Goal: Task Accomplishment & Management: Complete application form

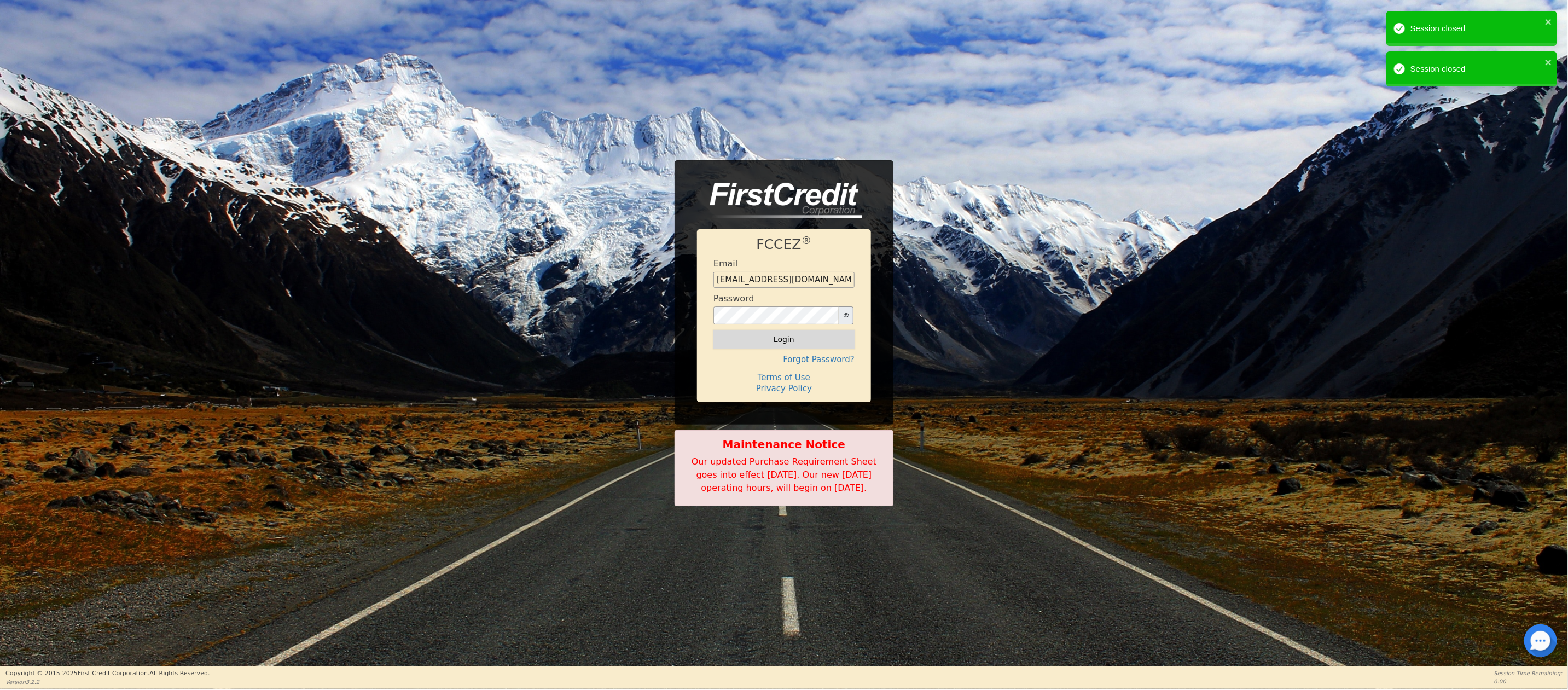
click at [783, 330] on button "Login" at bounding box center [784, 339] width 141 height 18
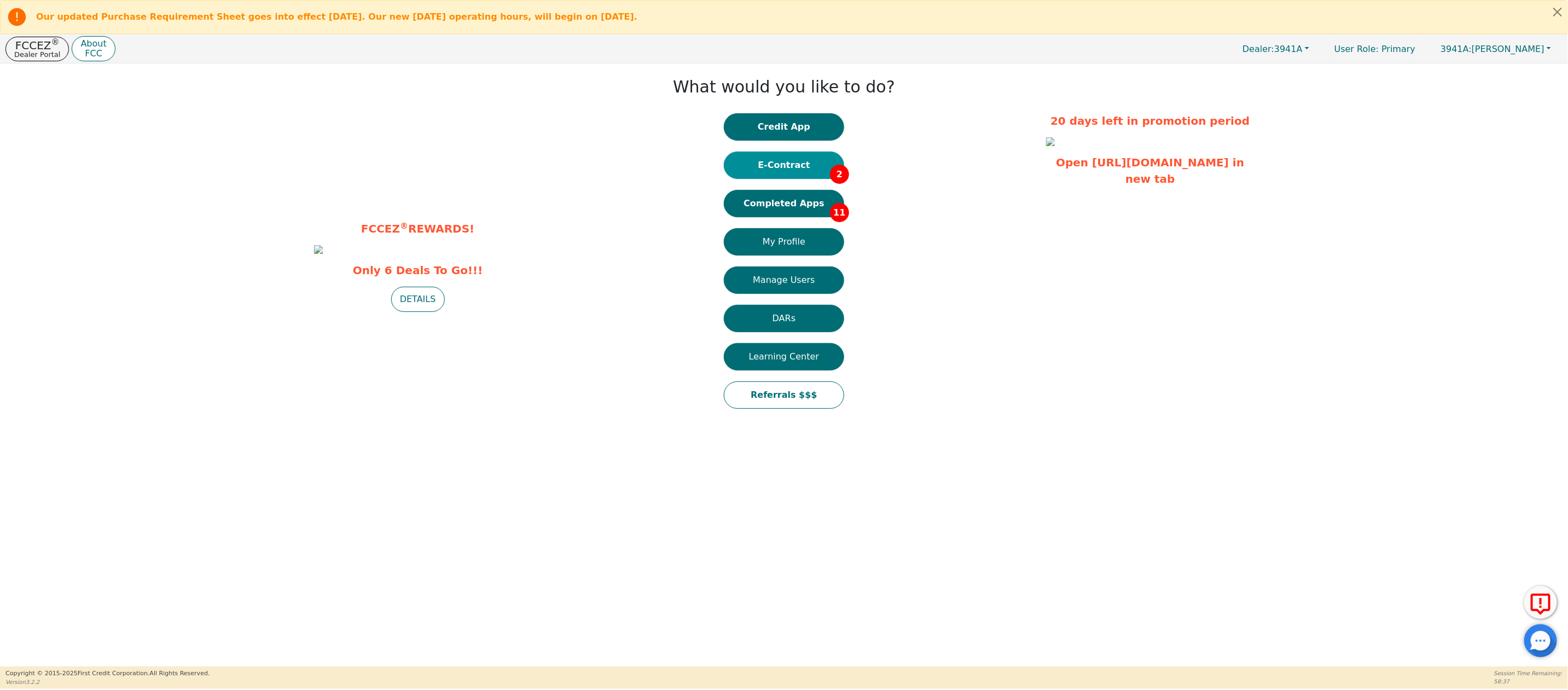
click at [783, 161] on button "E-Contract 2" at bounding box center [783, 165] width 121 height 28
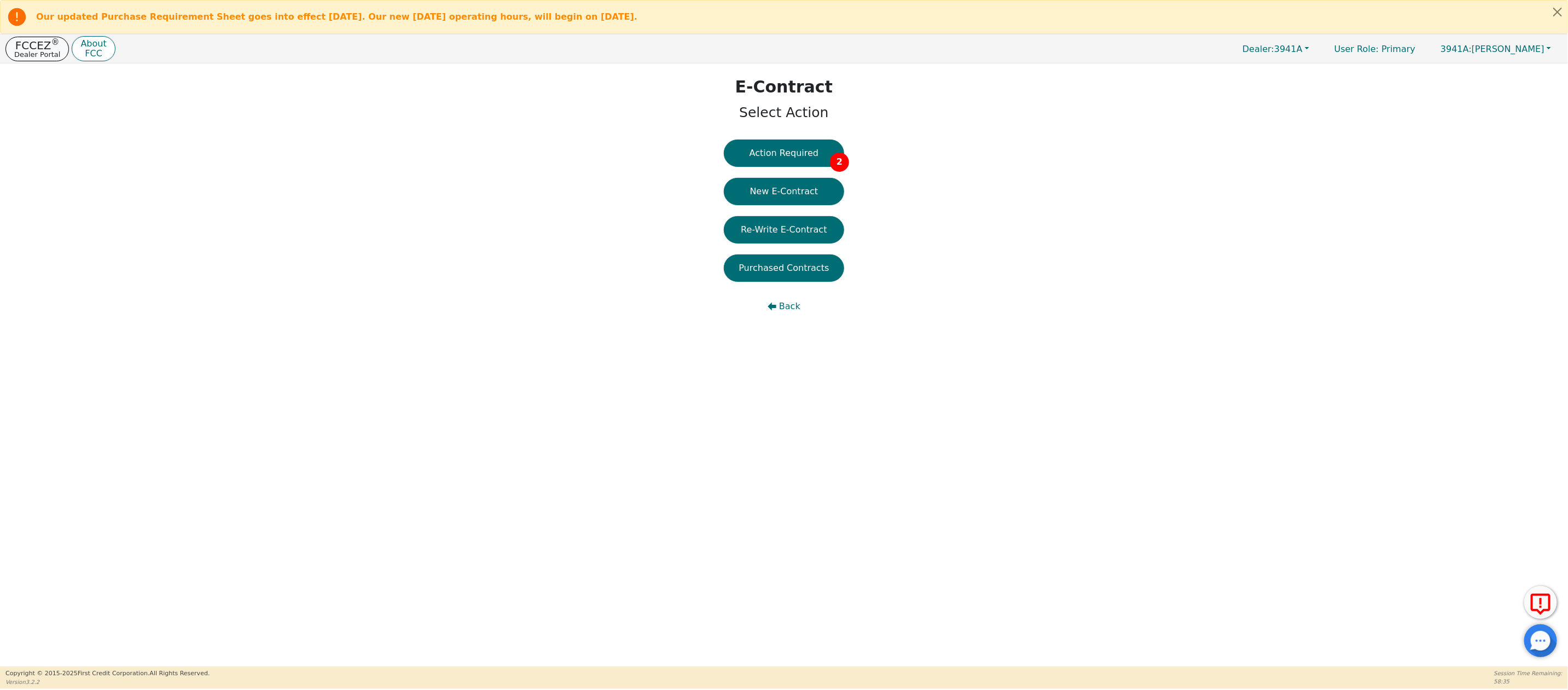
click at [32, 50] on p "FCCEZ ®" at bounding box center [38, 45] width 46 height 11
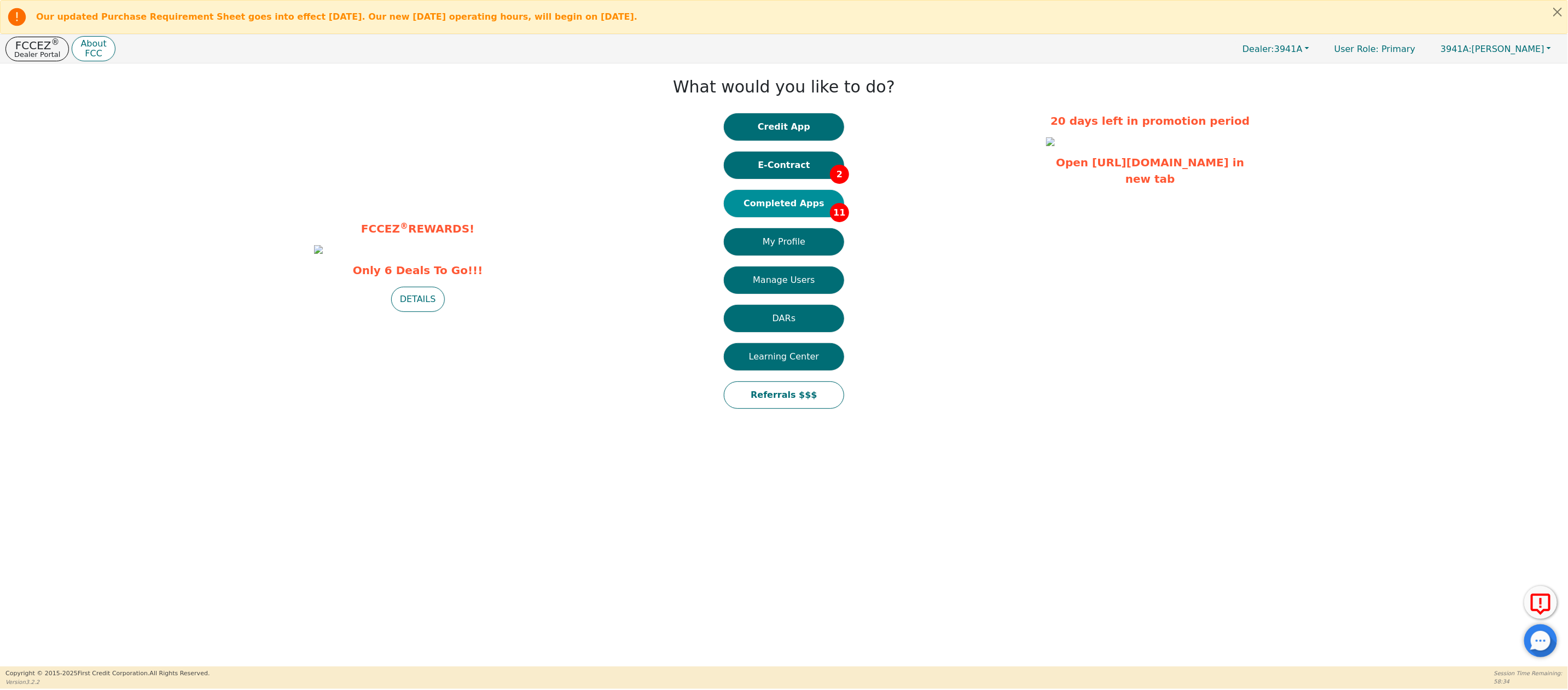
click at [767, 204] on button "Completed Apps 11" at bounding box center [783, 204] width 121 height 28
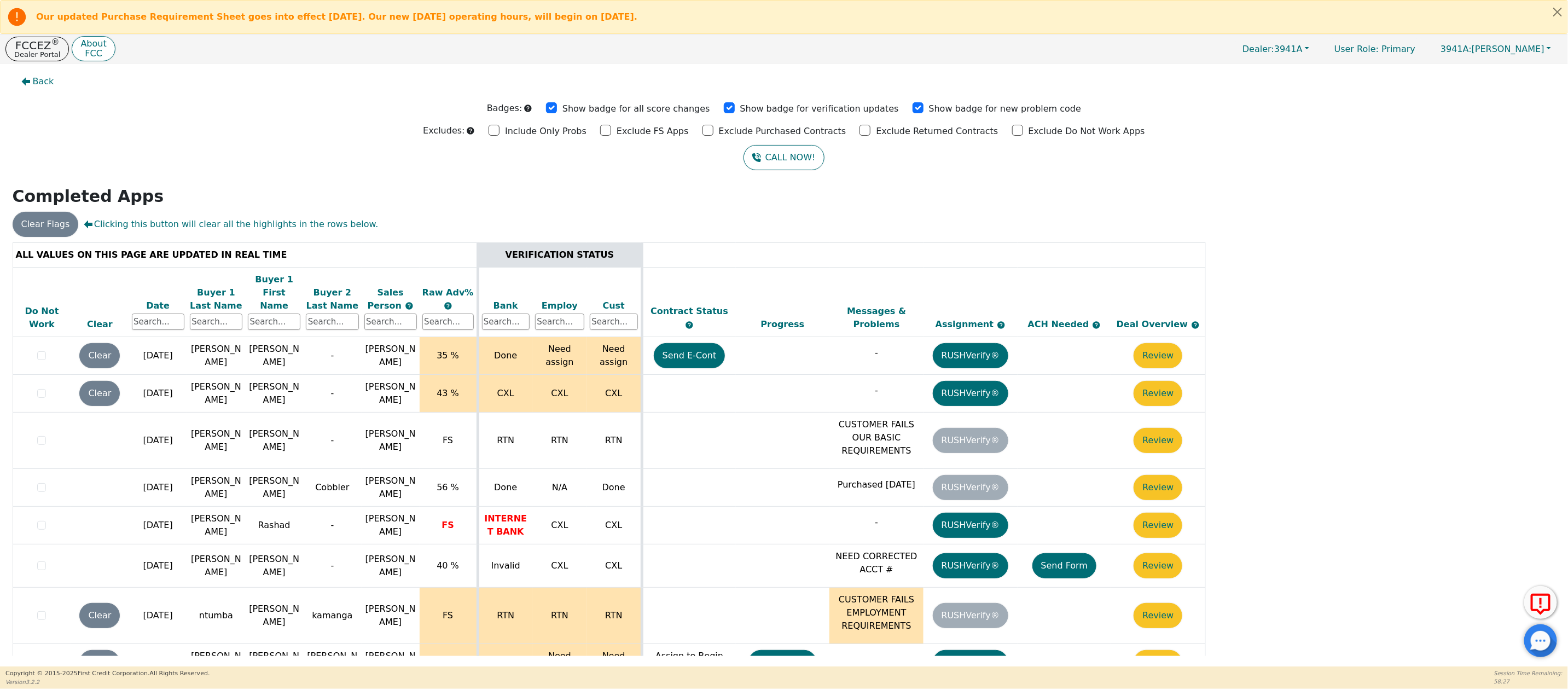
click at [156, 299] on div "Date" at bounding box center [158, 306] width 53 height 13
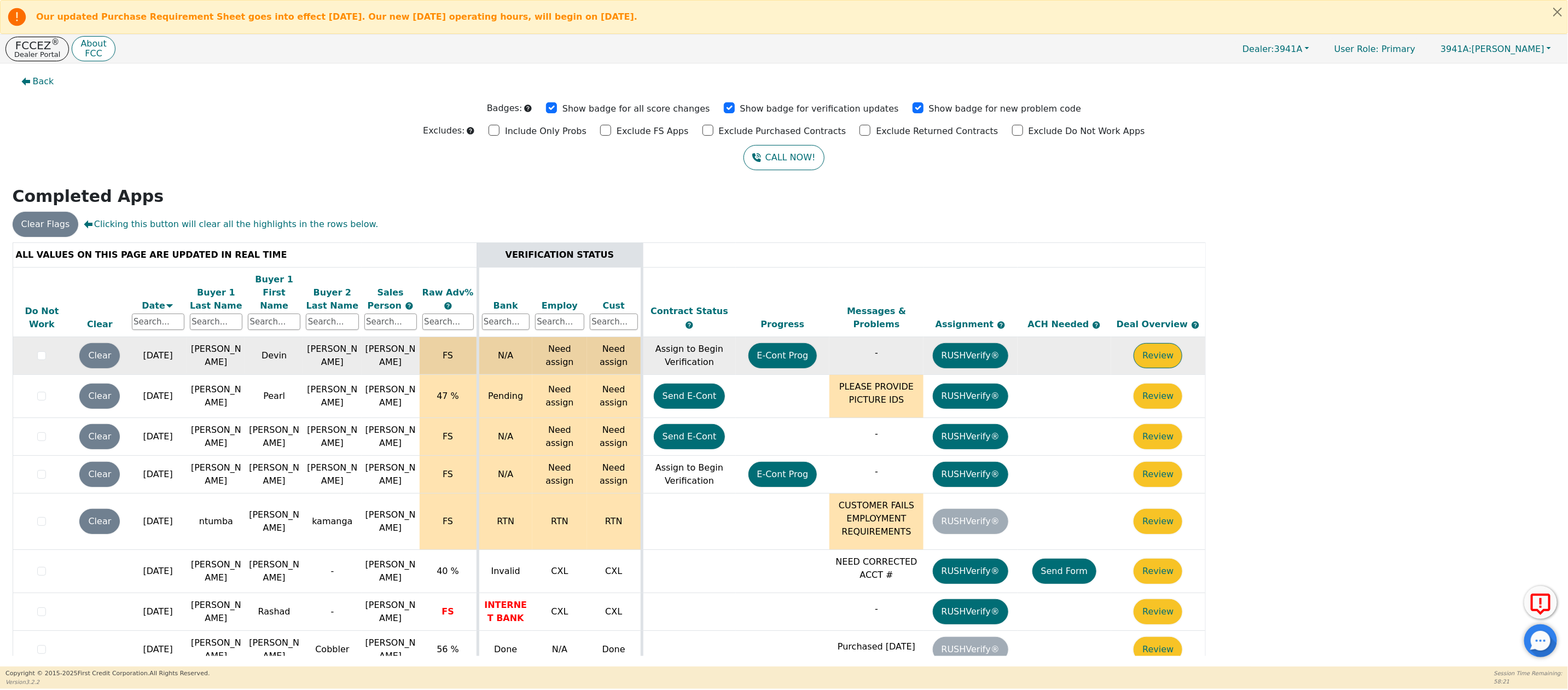
click at [1159, 347] on button "Review" at bounding box center [1158, 356] width 49 height 25
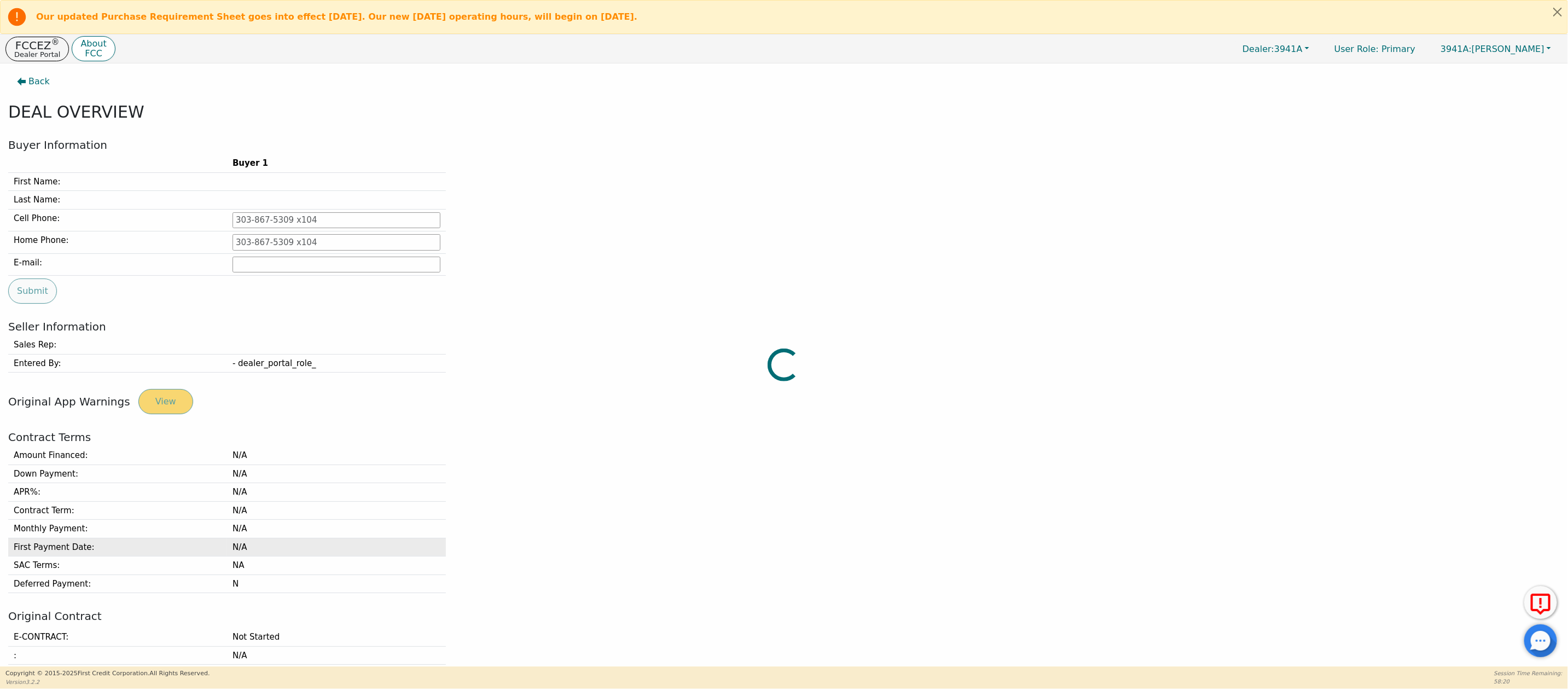
type input "[PHONE_NUMBER]"
type input "[EMAIL_ADDRESS][DOMAIN_NAME]"
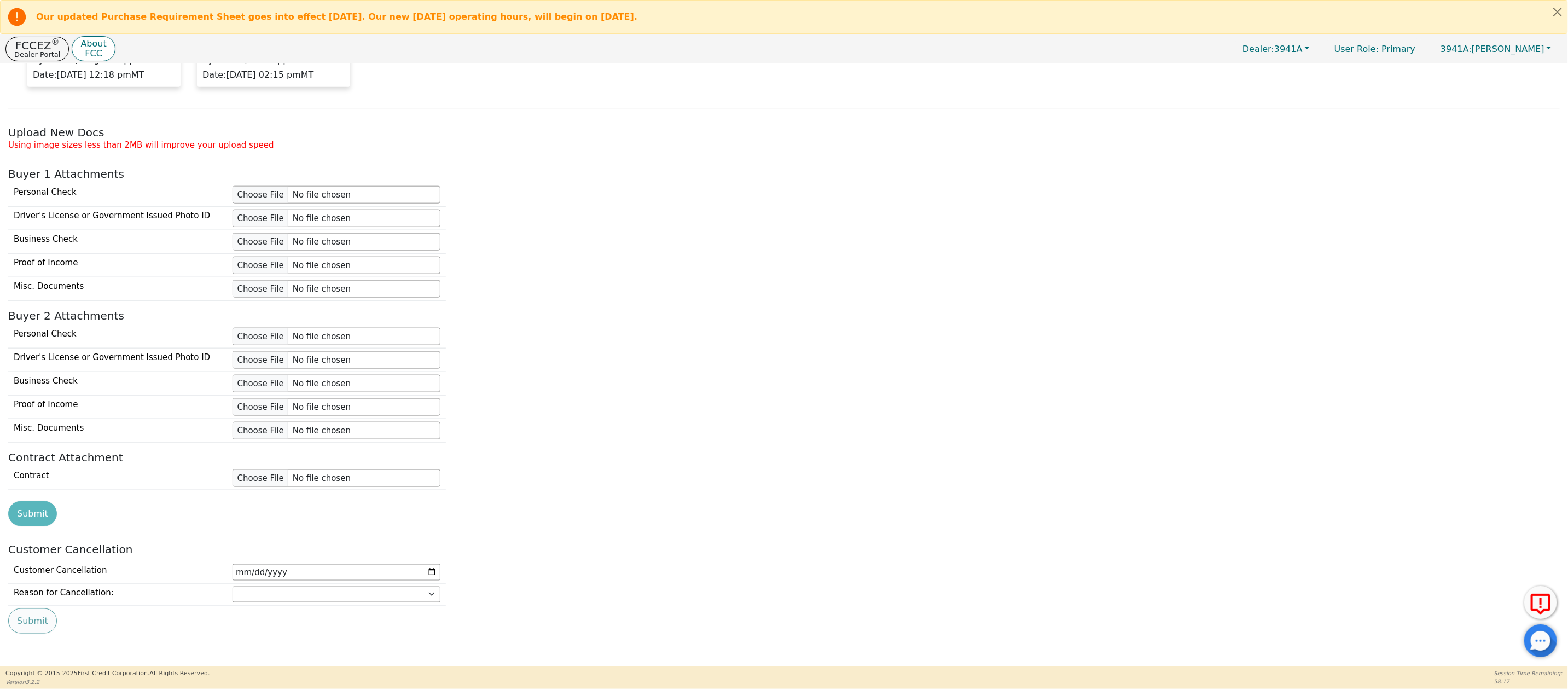
scroll to position [957, 0]
click at [258, 256] on input "file" at bounding box center [337, 265] width 208 height 18
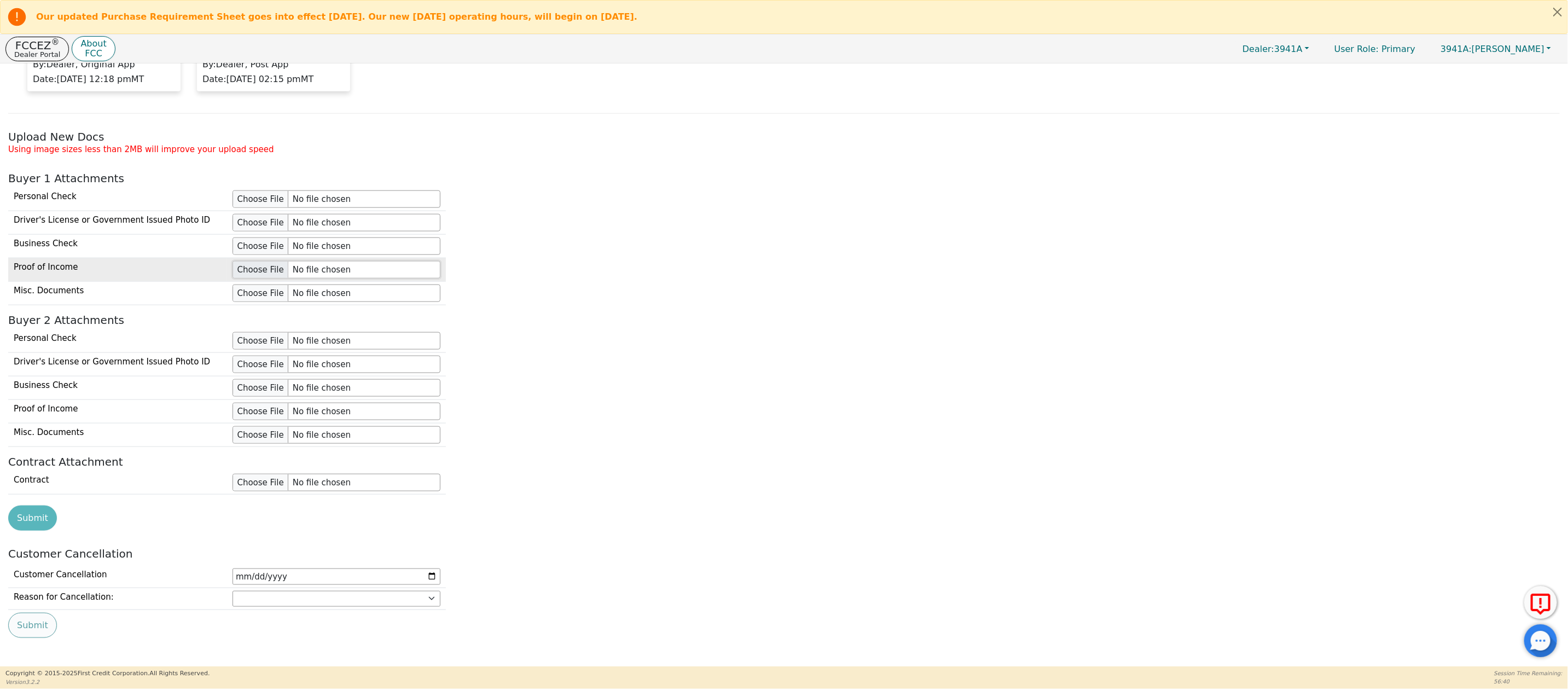
click at [262, 279] on input "file" at bounding box center [337, 270] width 208 height 18
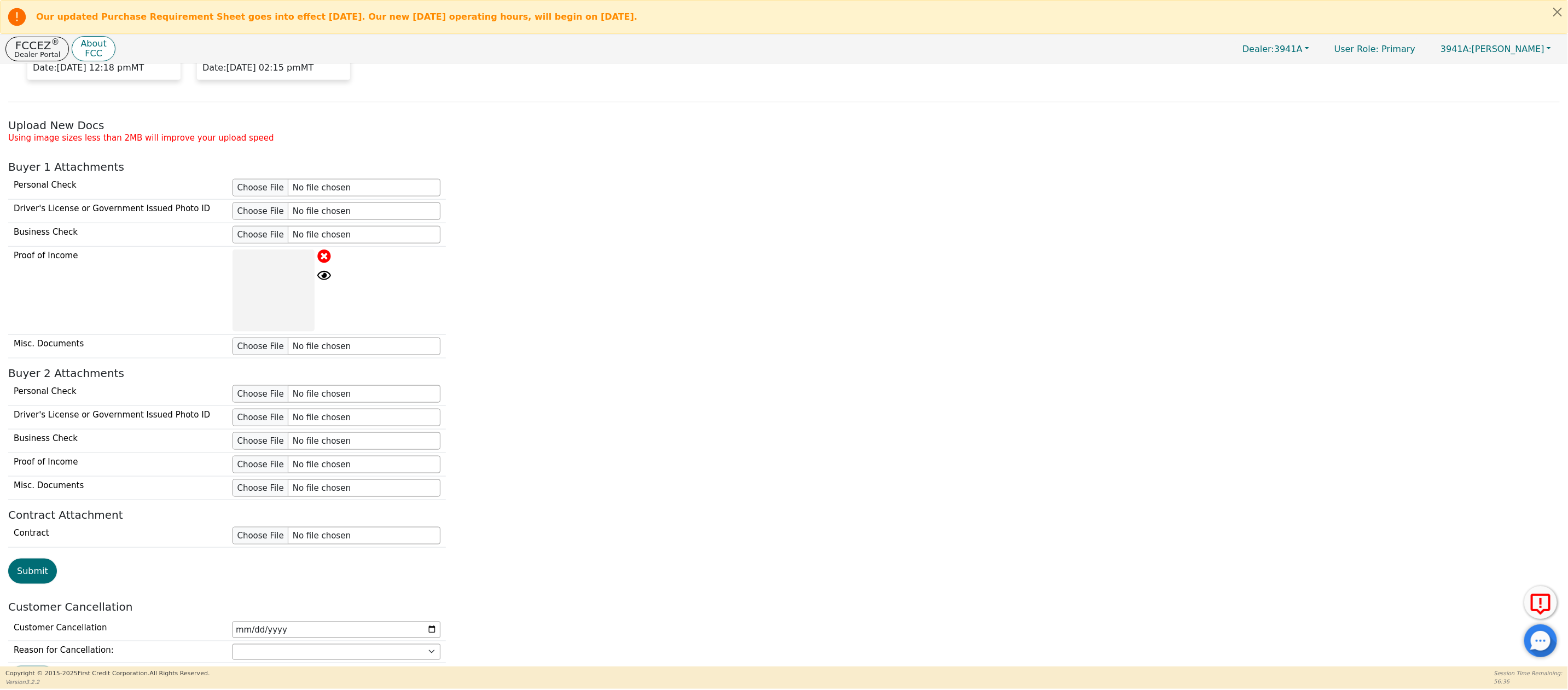
scroll to position [942, 0]
click at [31, 583] on button "Submit" at bounding box center [32, 570] width 49 height 25
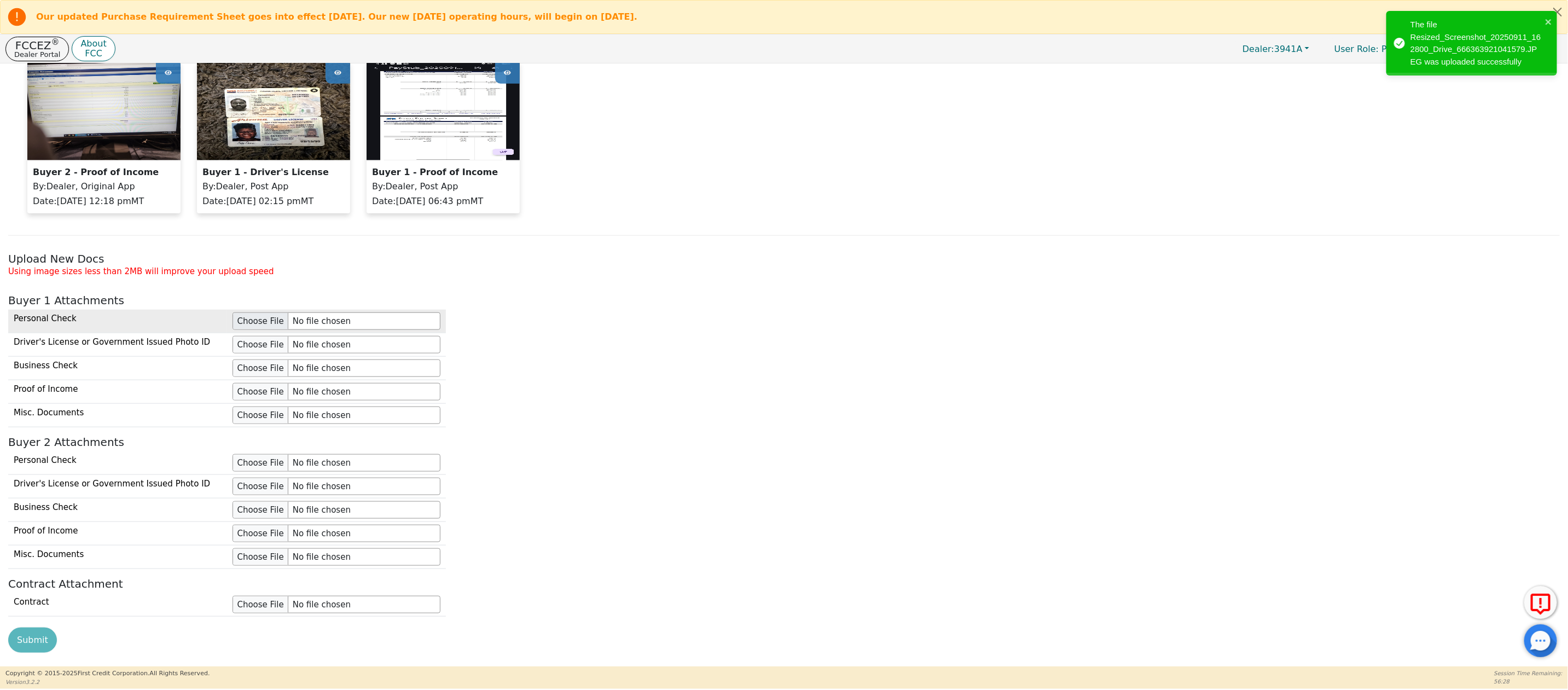
scroll to position [806, 0]
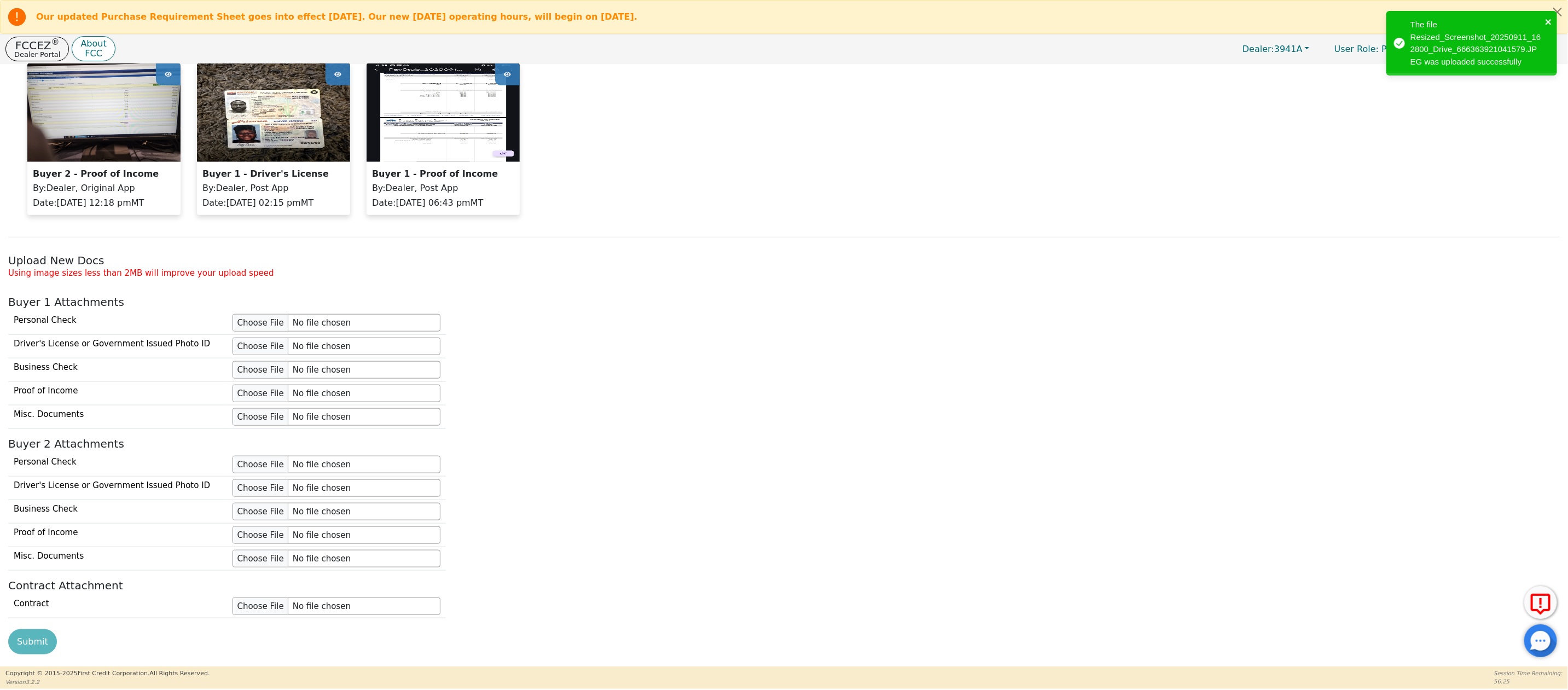
click at [1549, 18] on icon "close" at bounding box center [1549, 22] width 8 height 9
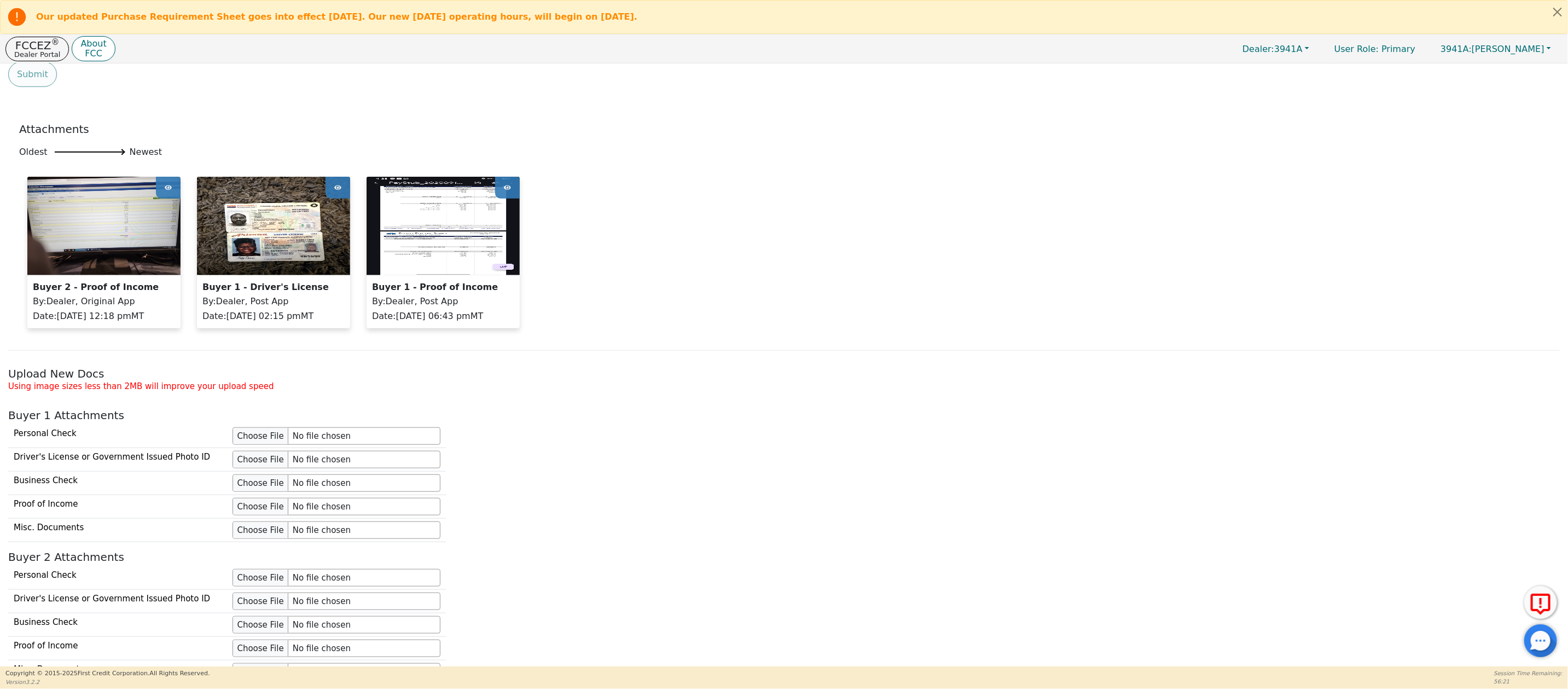
scroll to position [0, 0]
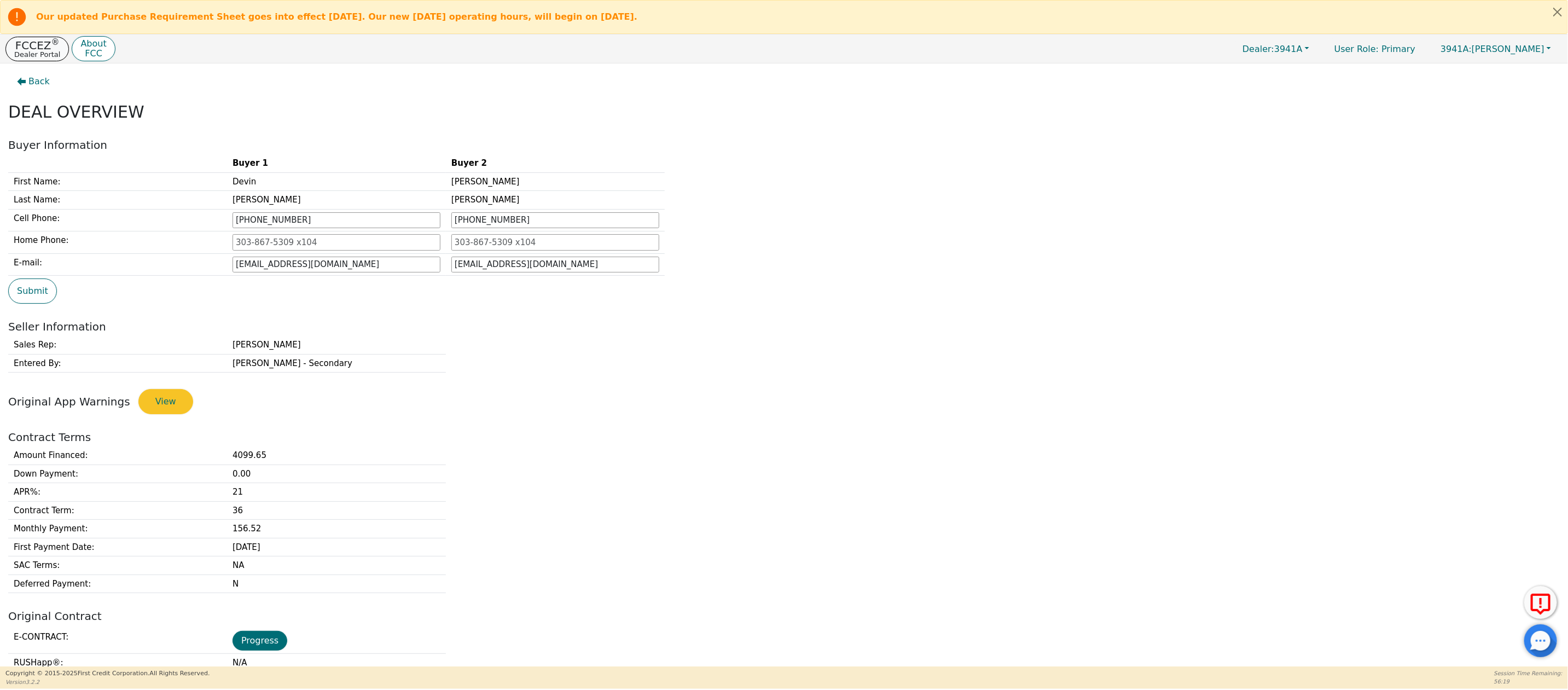
click at [37, 43] on p "FCCEZ ®" at bounding box center [38, 45] width 46 height 11
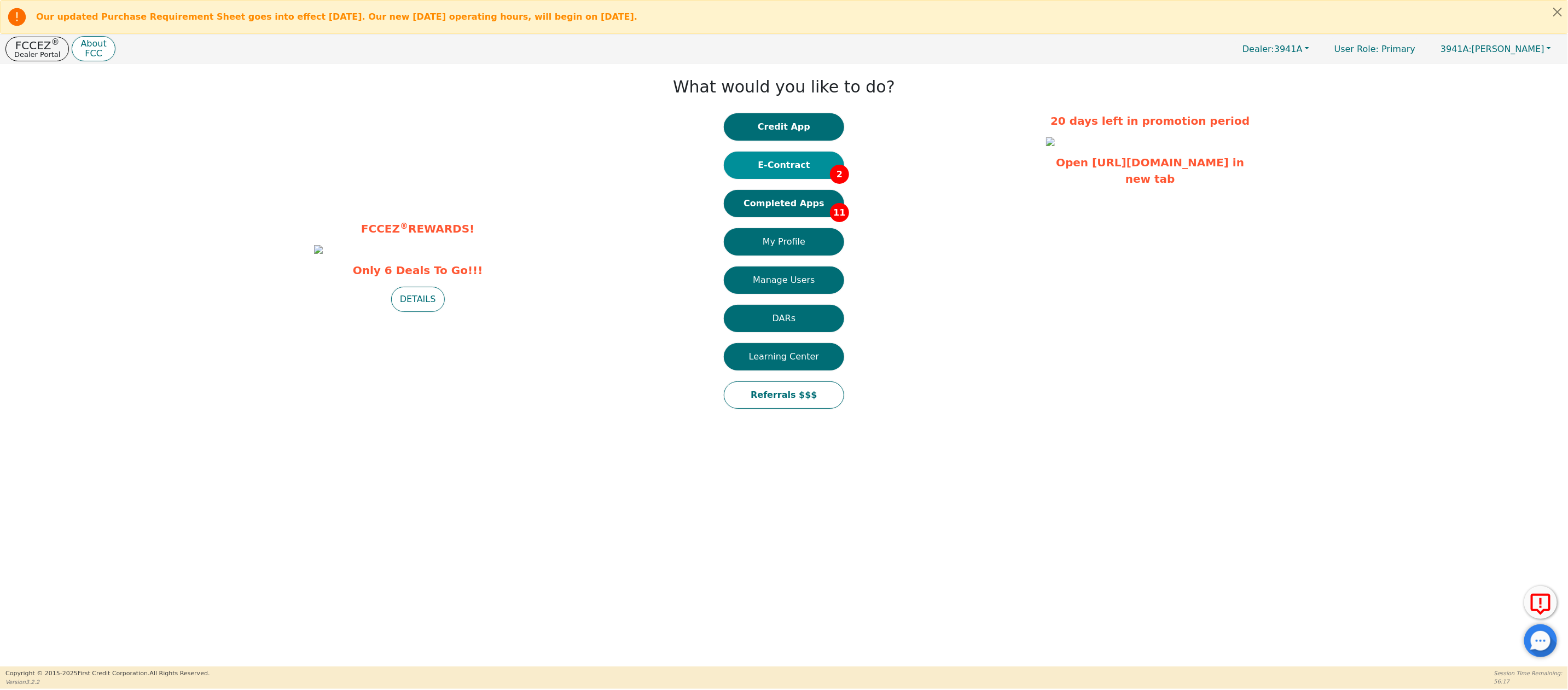
click at [783, 163] on button "E-Contract 2" at bounding box center [783, 165] width 121 height 28
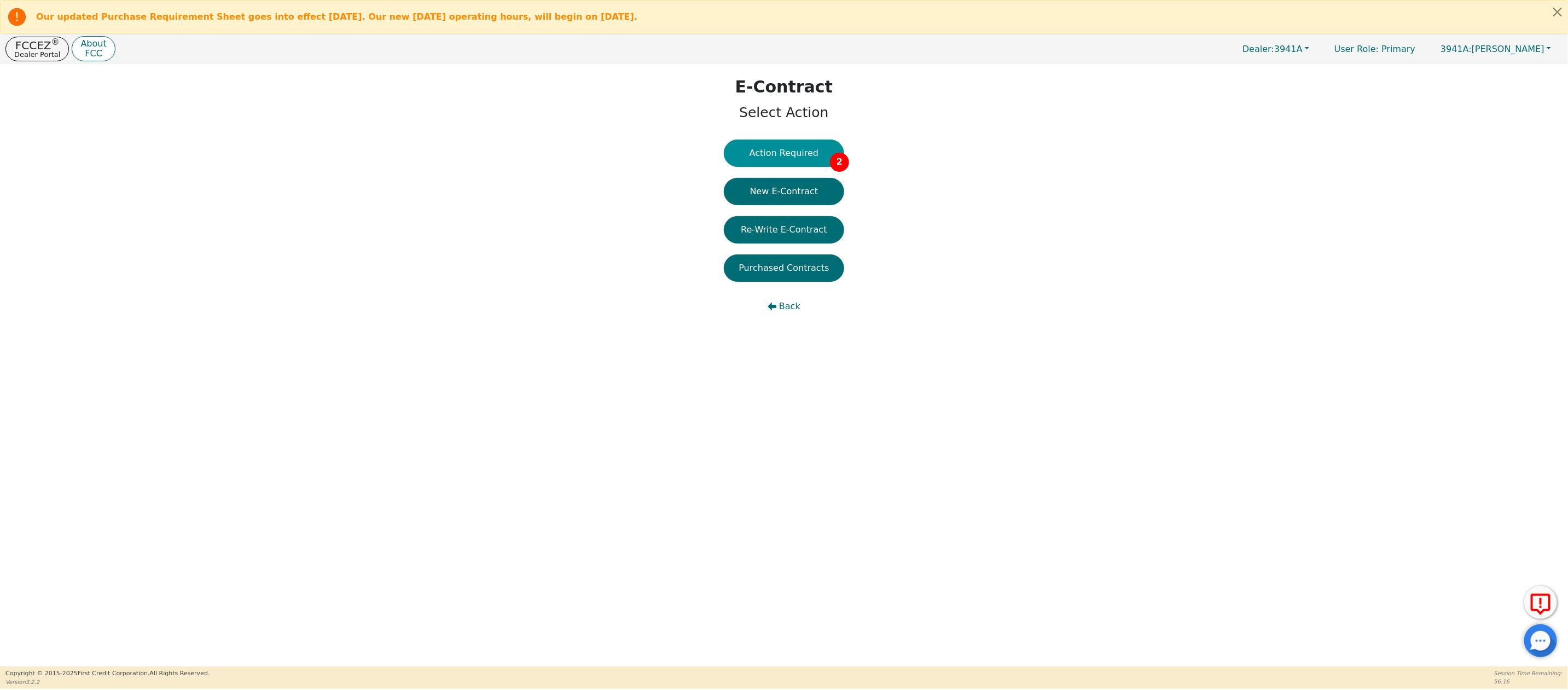
click at [792, 150] on button "Action Required 2" at bounding box center [783, 154] width 121 height 28
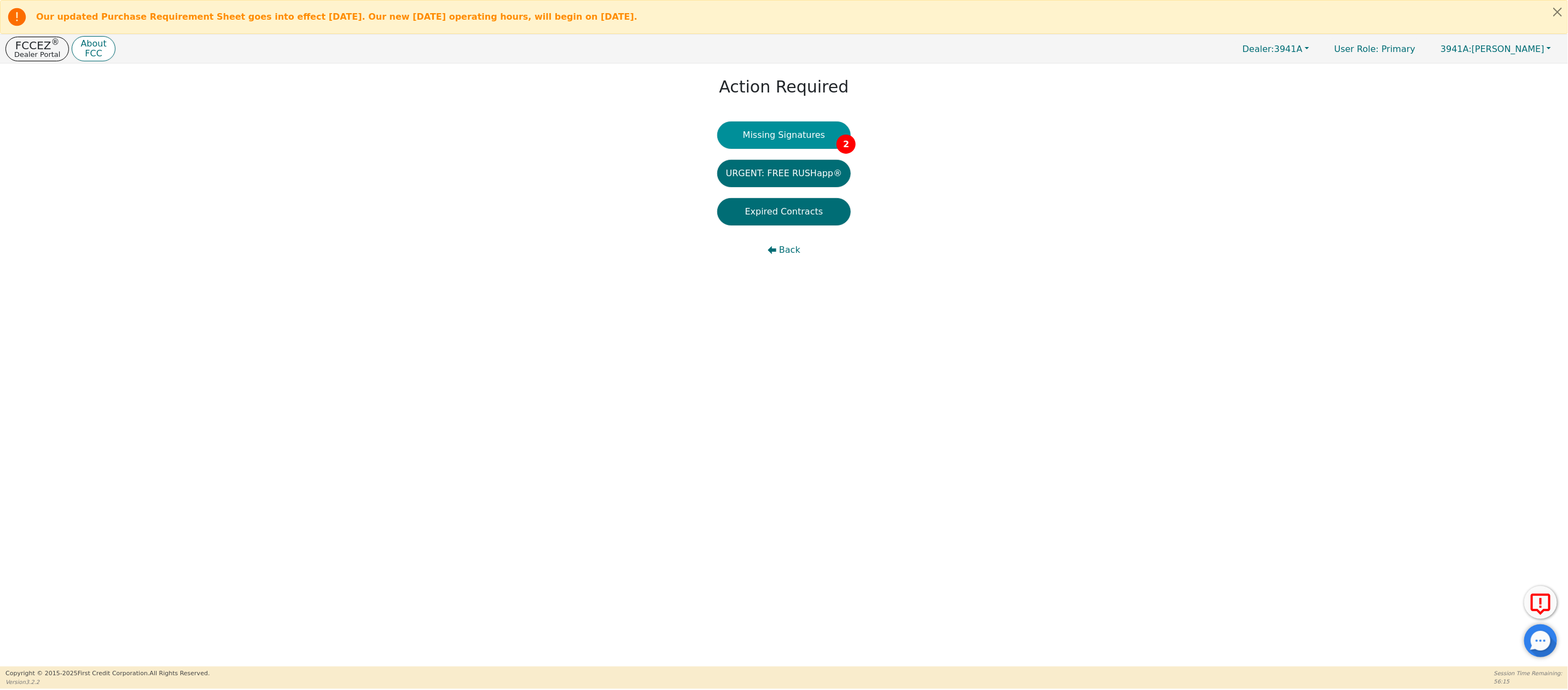
click at [772, 136] on button "Missing Signatures 2" at bounding box center [783, 135] width 134 height 28
